Goal: Book appointment/travel/reservation

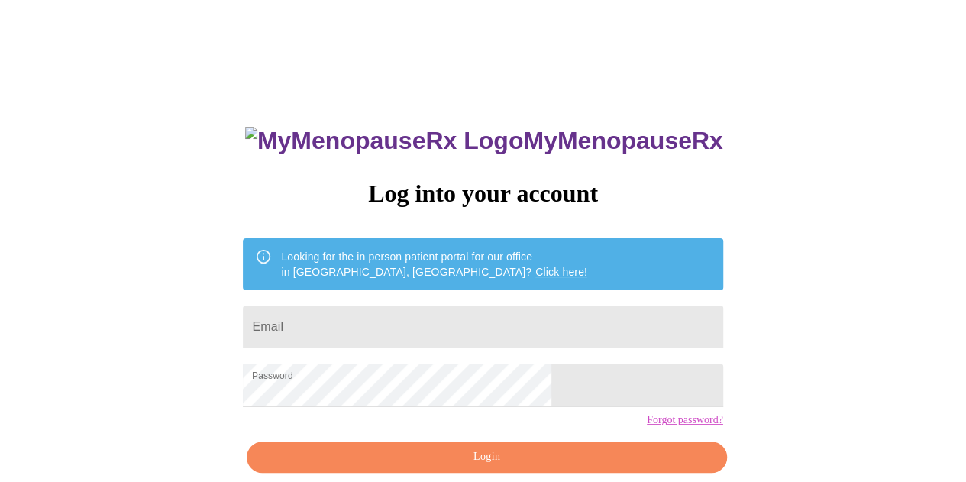
click at [382, 318] on input "Email" at bounding box center [482, 326] width 479 height 43
type input "[EMAIL_ADDRESS][DOMAIN_NAME]"
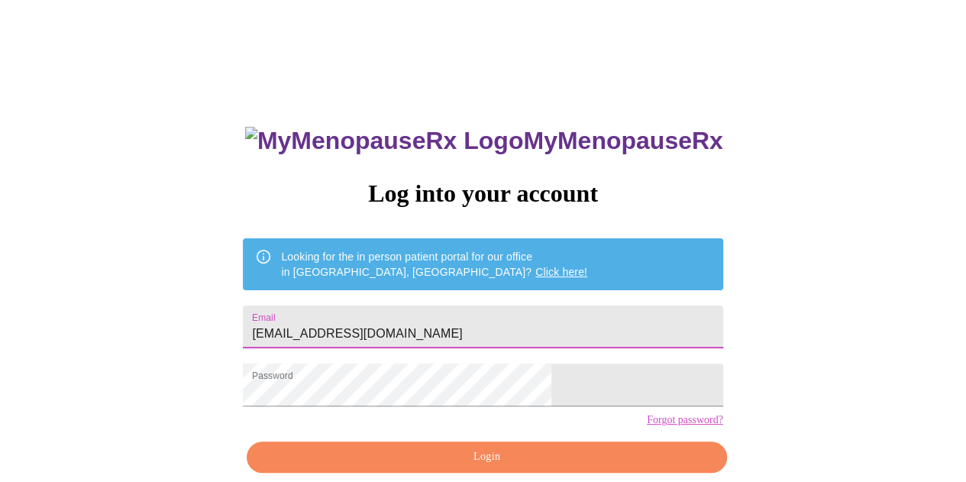
click at [553, 466] on span "Login" at bounding box center [486, 456] width 444 height 19
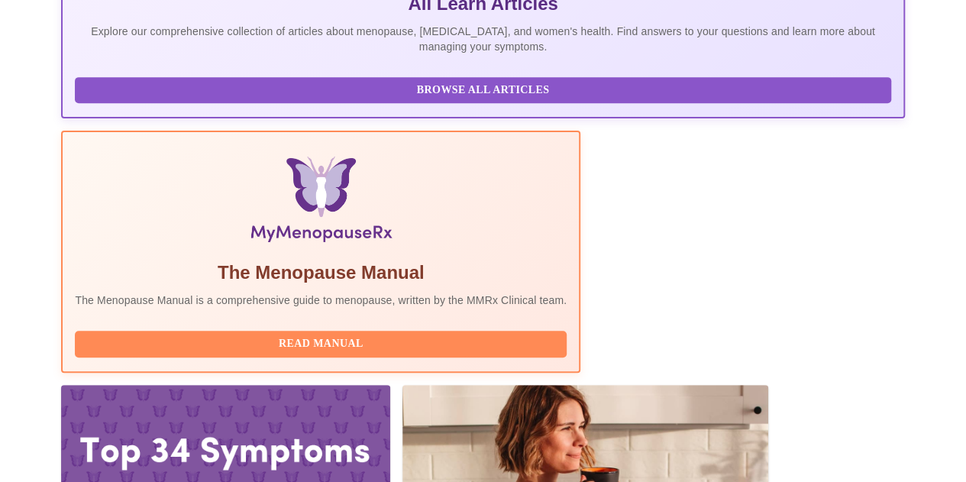
scroll to position [414, 0]
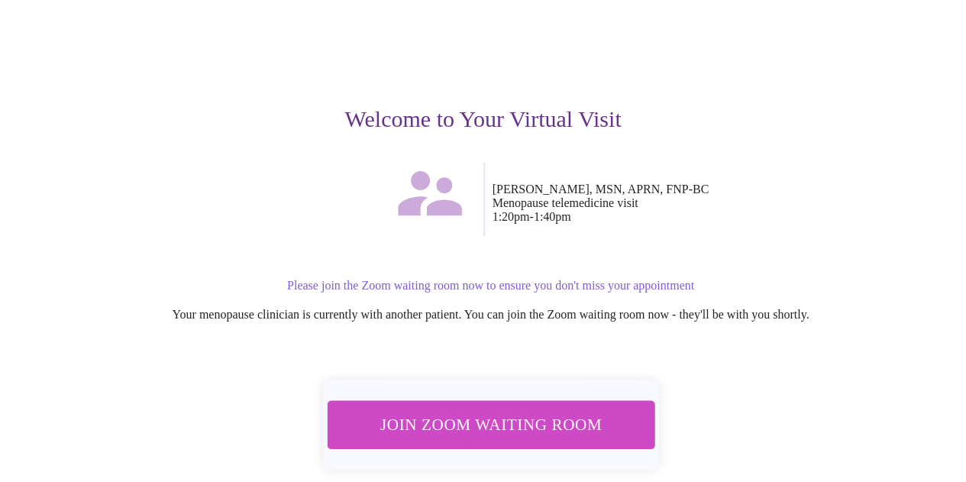
scroll to position [126, 0]
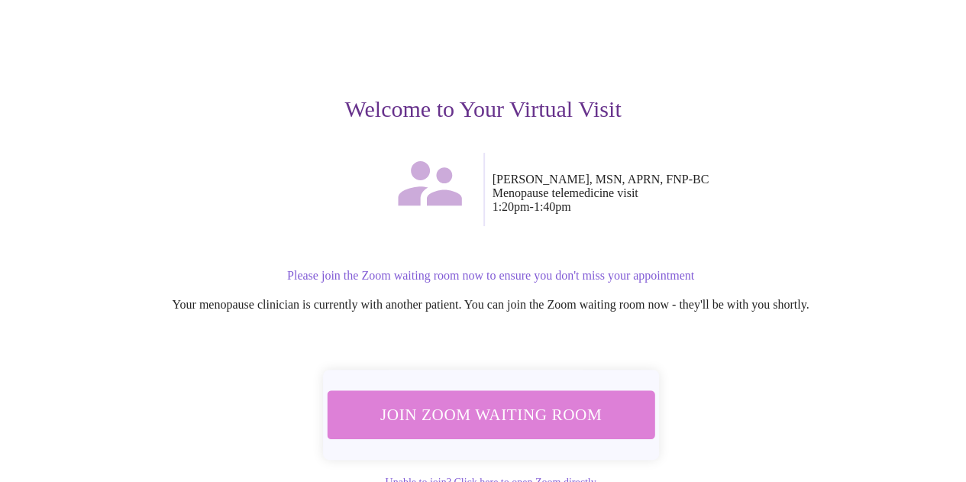
click at [497, 400] on span "Join Zoom Waiting Room" at bounding box center [491, 414] width 288 height 28
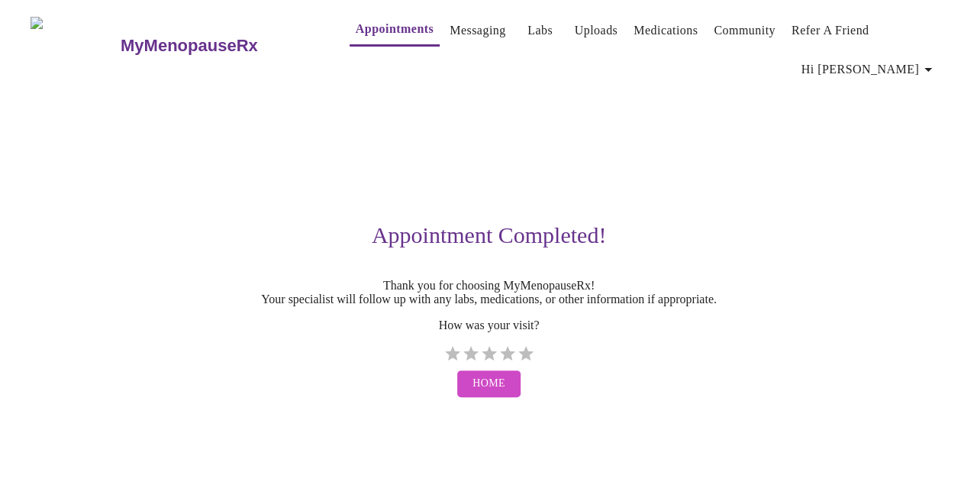
scroll to position [0, 0]
